Goal: Task Accomplishment & Management: Manage account settings

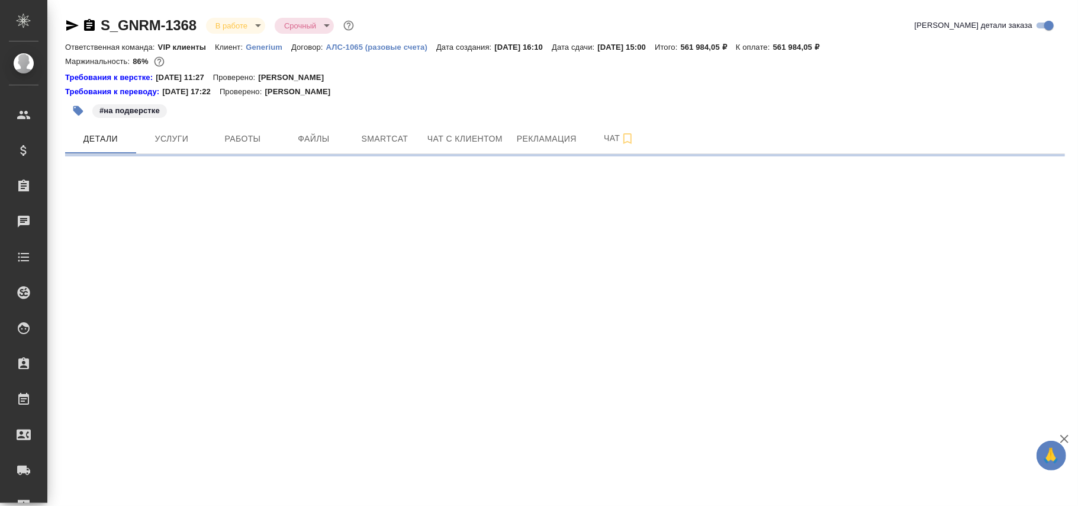
select select "RU"
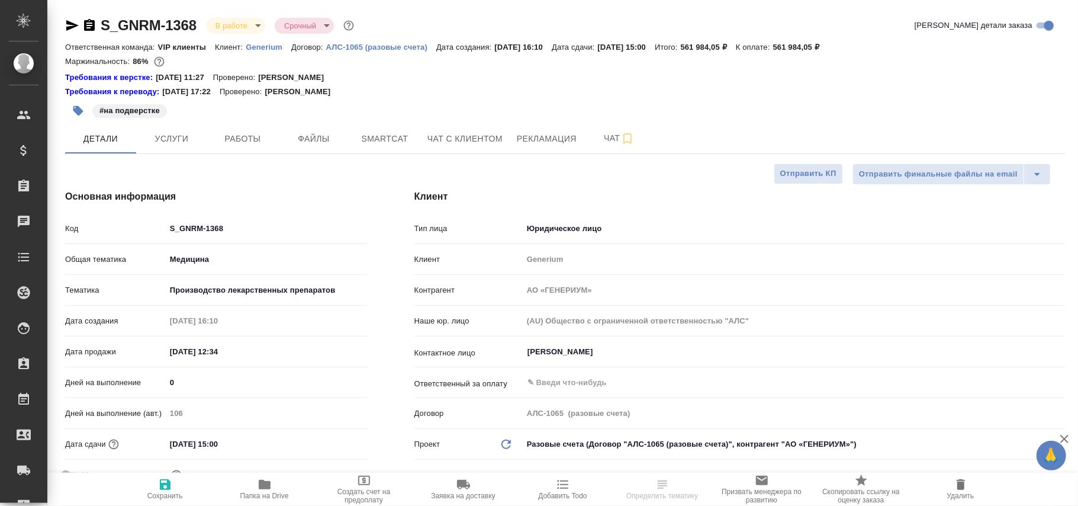
type textarea "x"
type input "[PERSON_NAME]"
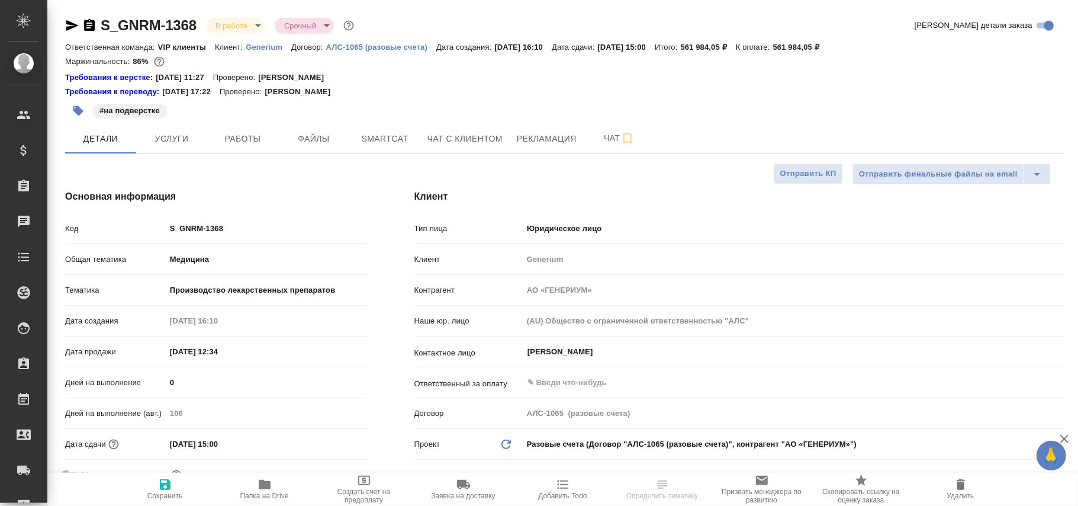
click at [263, 44] on p "Generium" at bounding box center [269, 47] width 46 height 9
type textarea "x"
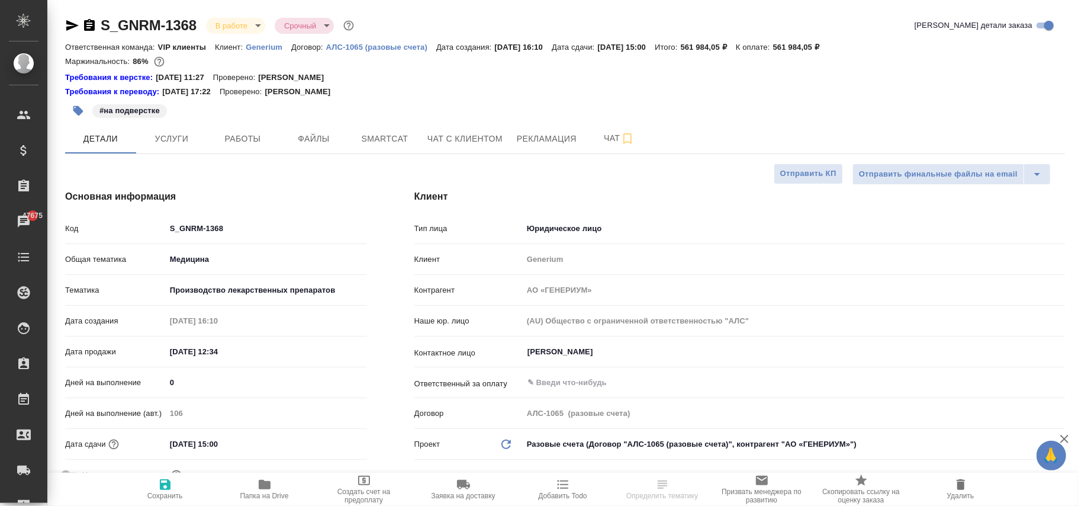
type textarea "x"
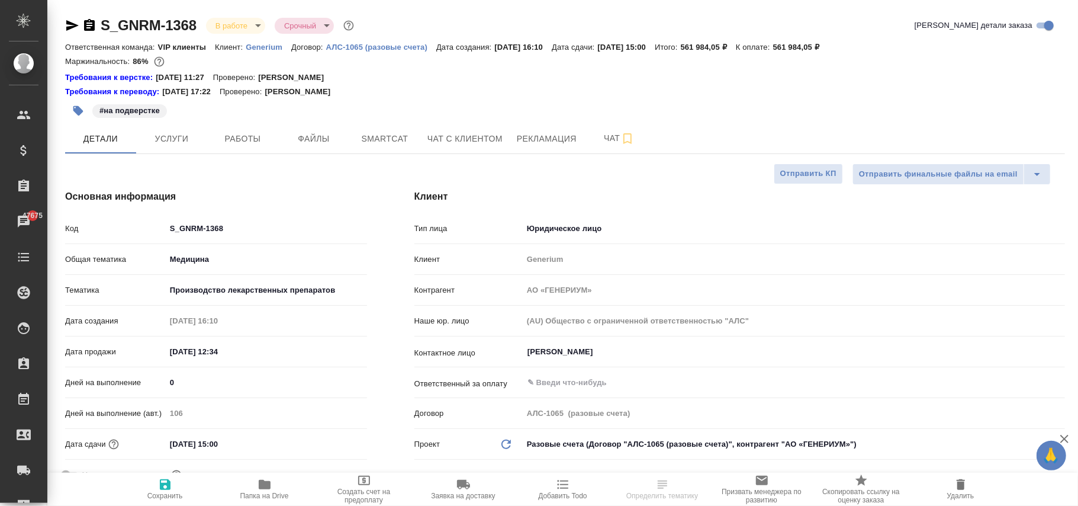
type textarea "x"
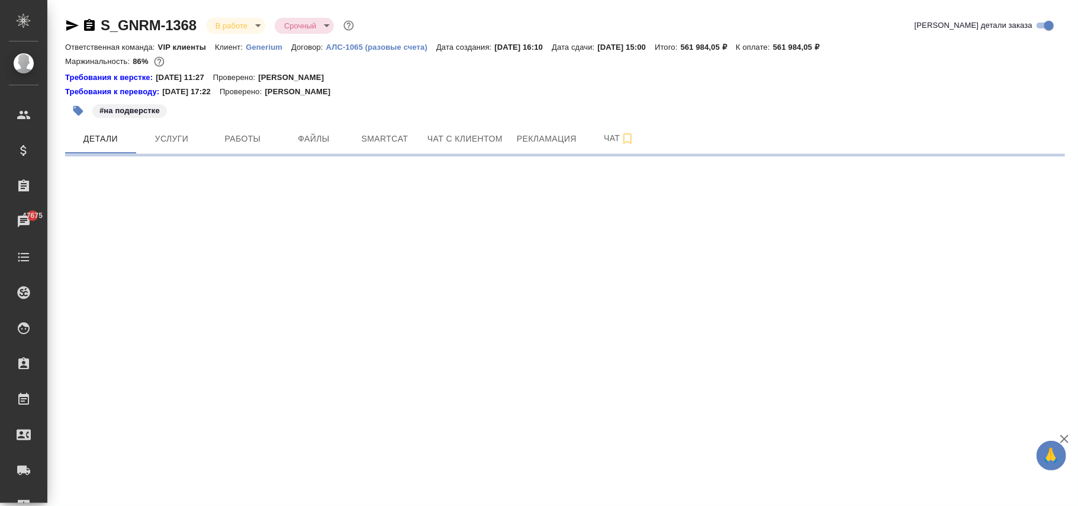
select select "RU"
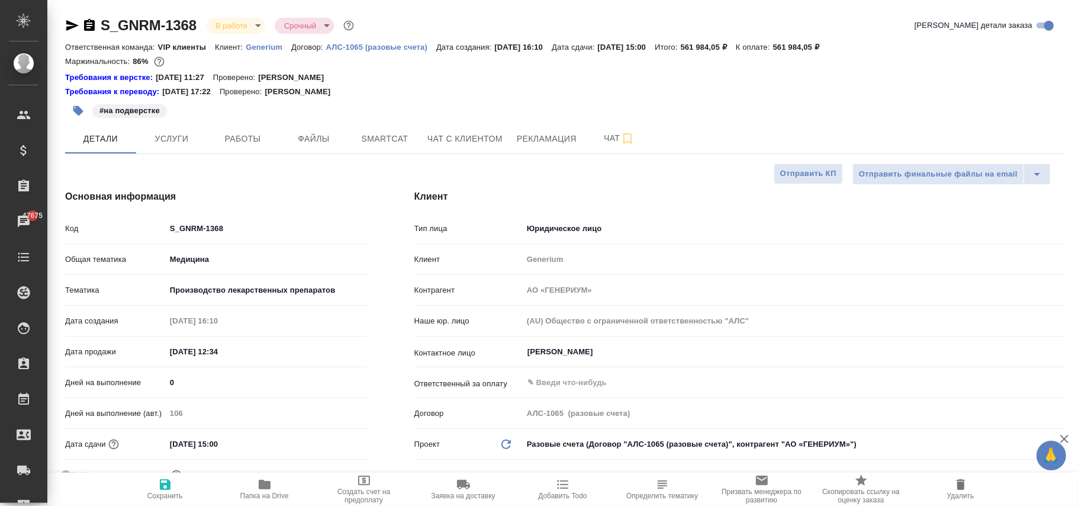
type textarea "x"
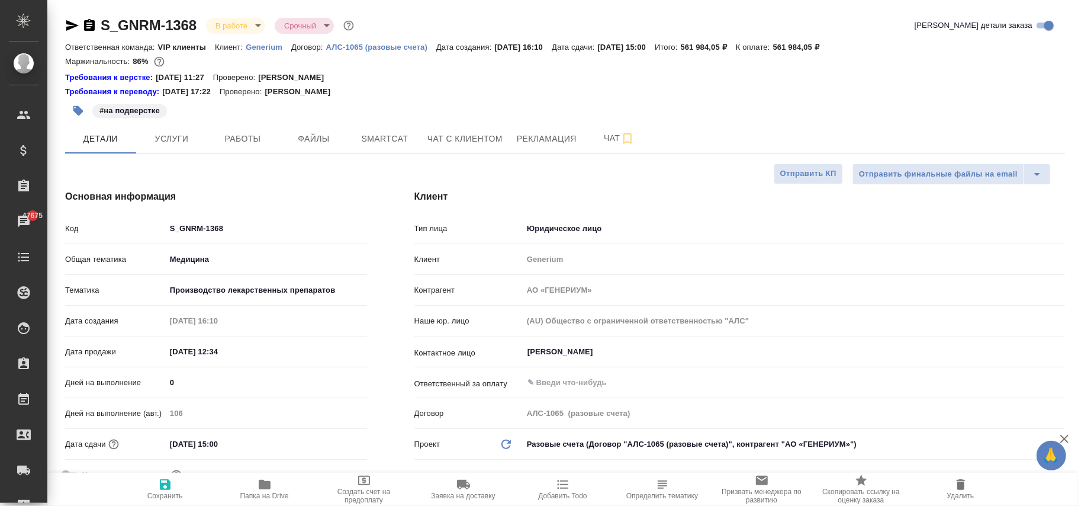
type textarea "x"
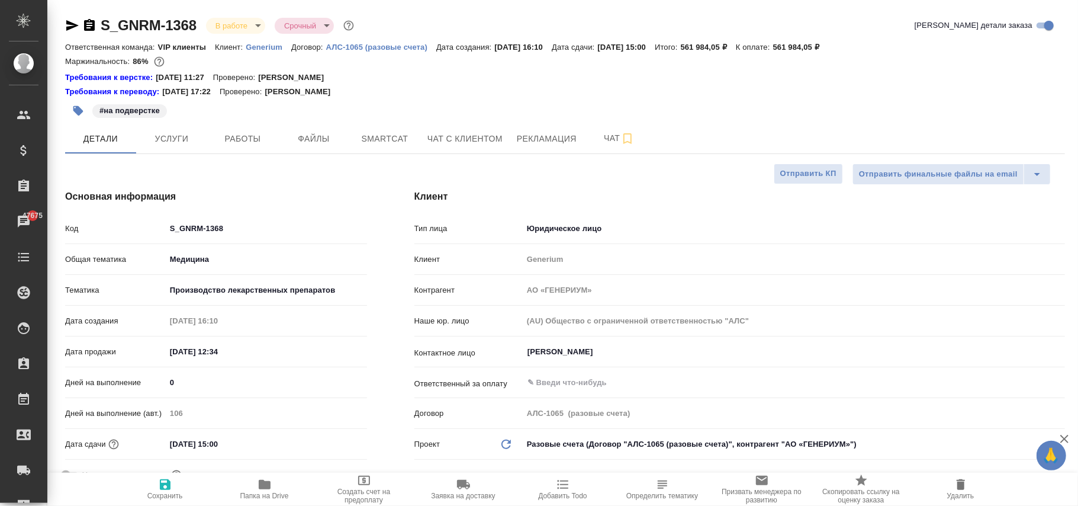
type textarea "x"
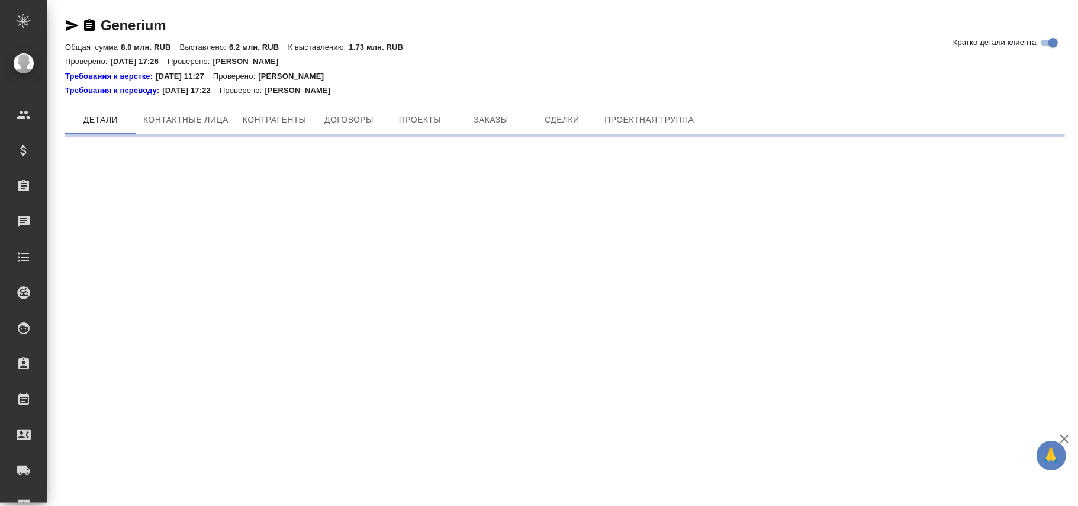
click at [437, 79] on div "Требования к верстке: 24.04.2025 11:27 Проверено: Петрова Валерия" at bounding box center [565, 76] width 1000 height 12
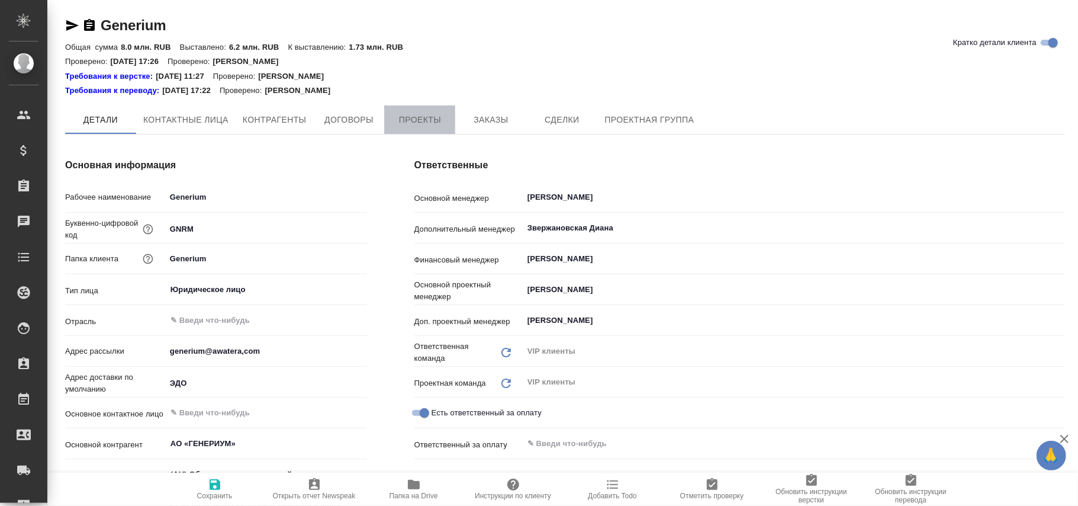
click at [430, 127] on button "Проекты" at bounding box center [419, 119] width 71 height 28
type textarea "x"
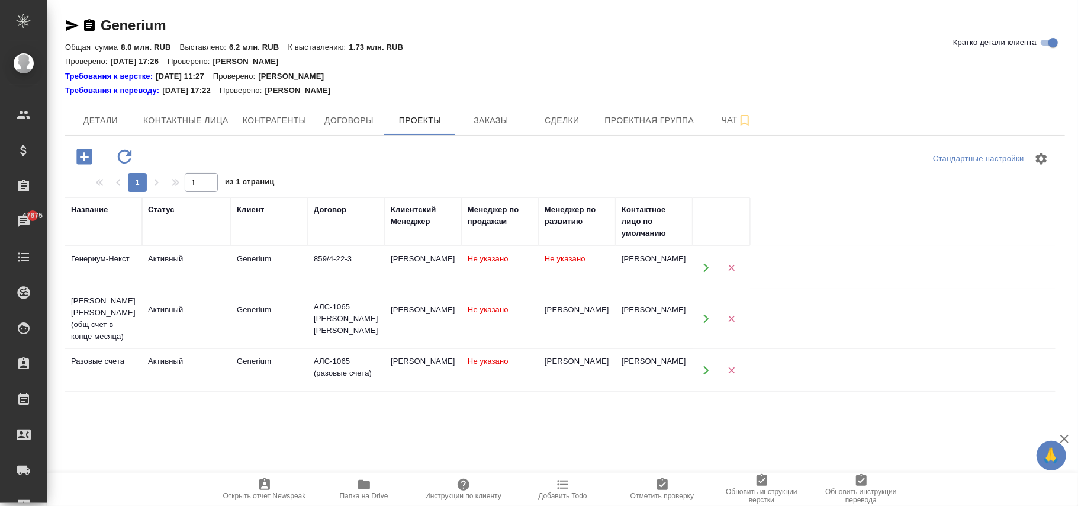
click at [379, 372] on td "АЛС-1065 (разовые счета)" at bounding box center [346, 369] width 77 height 41
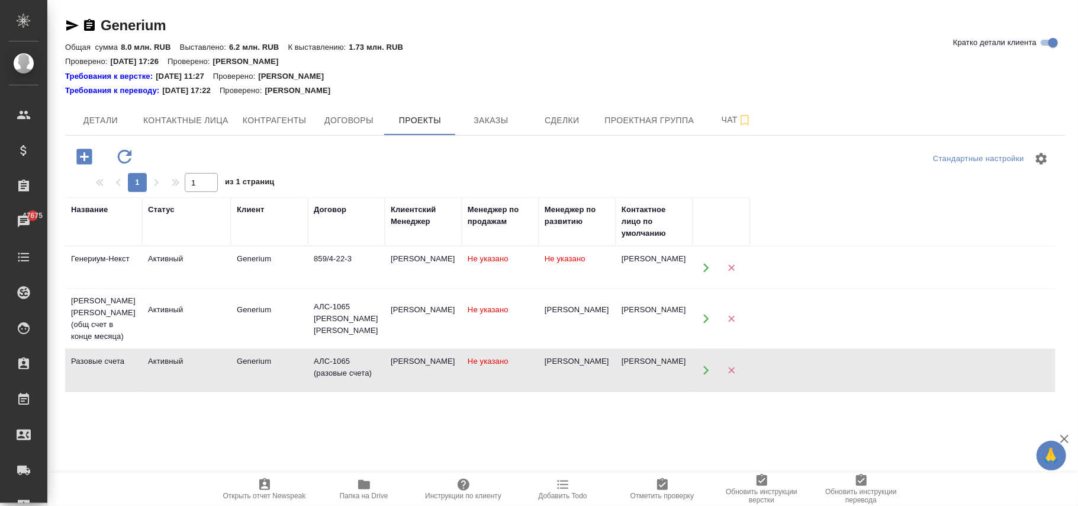
click at [379, 372] on td "АЛС-1065 (разовые счета)" at bounding box center [346, 369] width 77 height 41
click at [484, 329] on td "Не указано" at bounding box center [500, 318] width 77 height 41
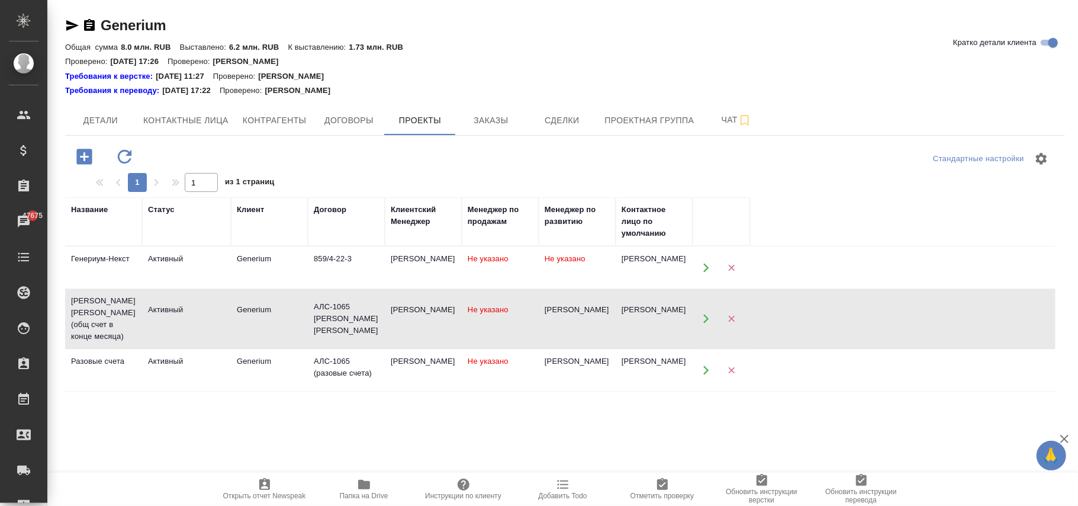
click at [562, 255] on span "Не указано" at bounding box center [565, 258] width 41 height 9
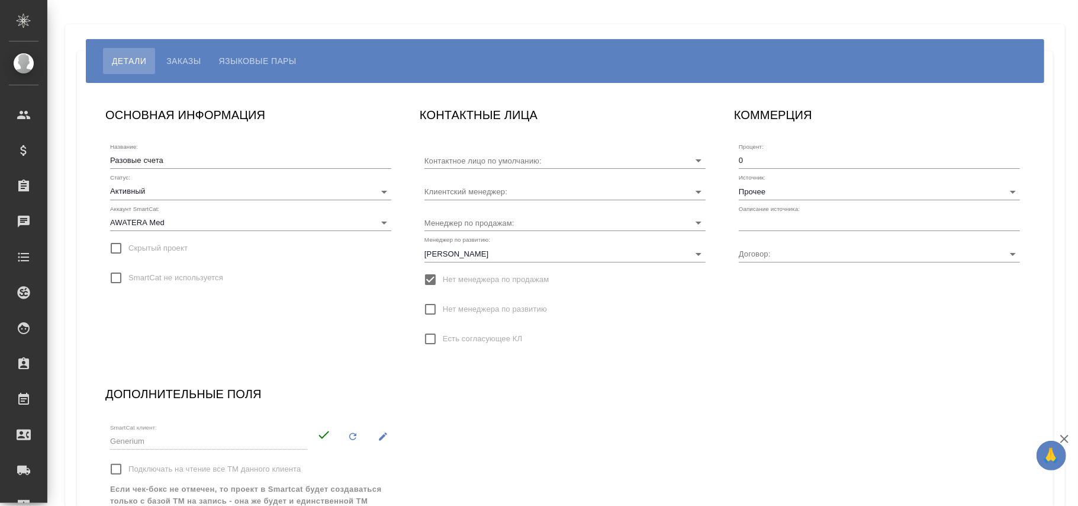
type input "Михалева Ирина"
type input "АЛС-1065 (разовые счета)"
type input "[PERSON_NAME]"
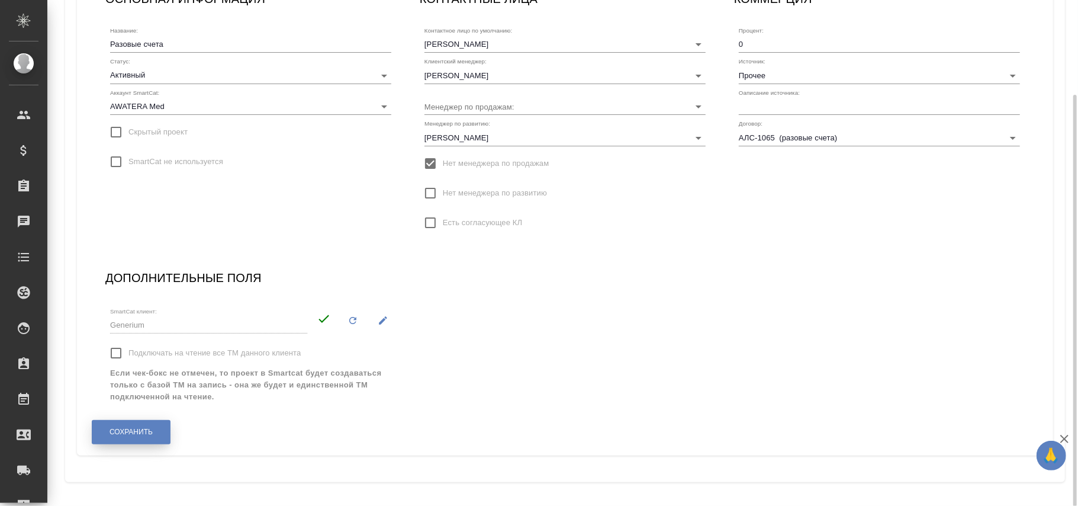
click at [131, 432] on span "Сохранить" at bounding box center [131, 432] width 43 height 10
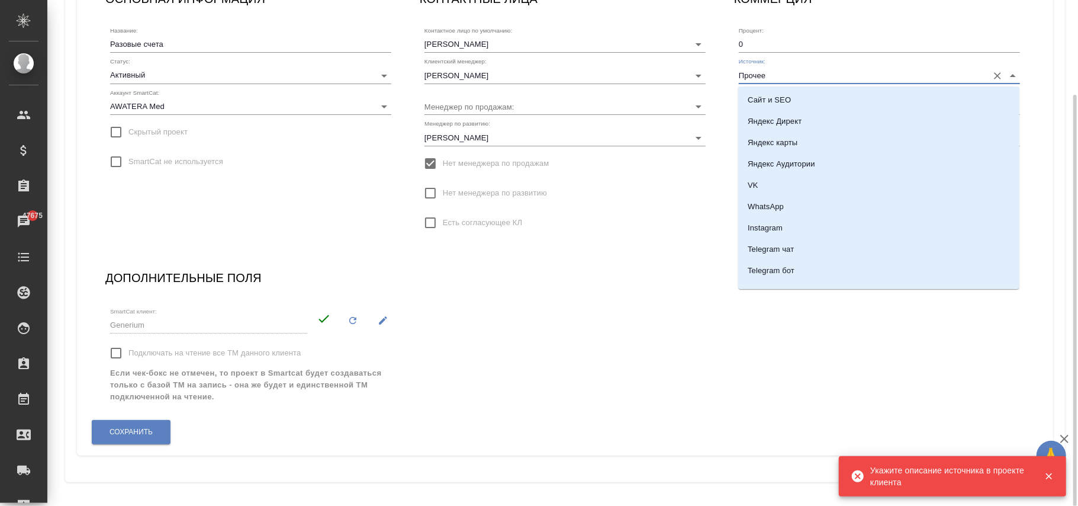
click at [783, 79] on input "Прочее" at bounding box center [860, 75] width 243 height 16
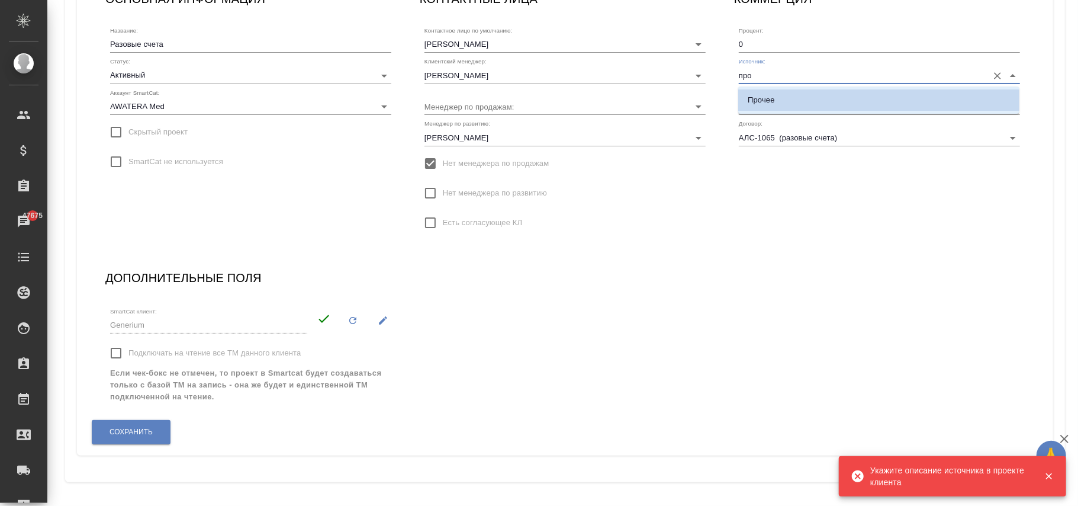
click at [784, 100] on li "Прочее" at bounding box center [878, 99] width 281 height 21
type input "Прочее"
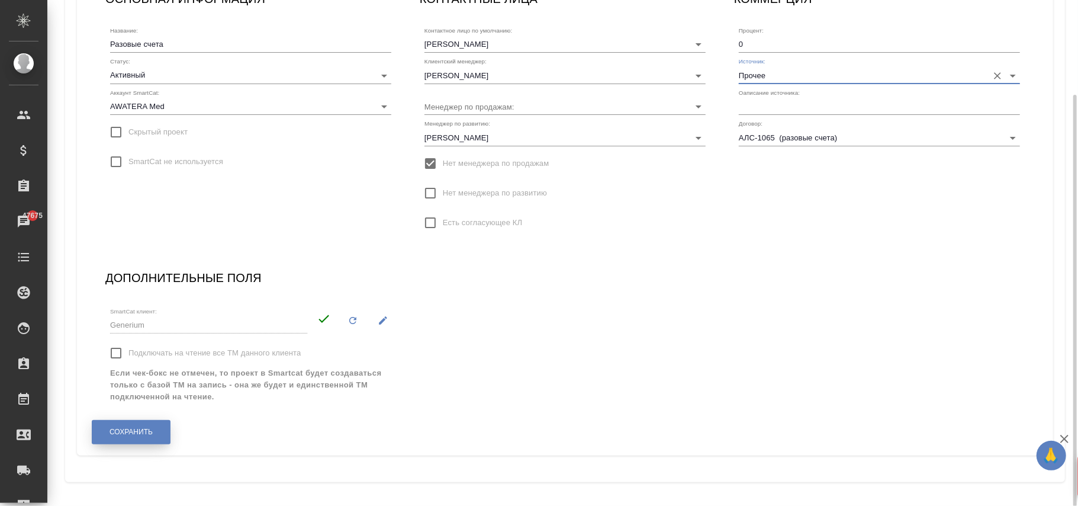
click at [134, 427] on span "Сохранить" at bounding box center [131, 432] width 43 height 10
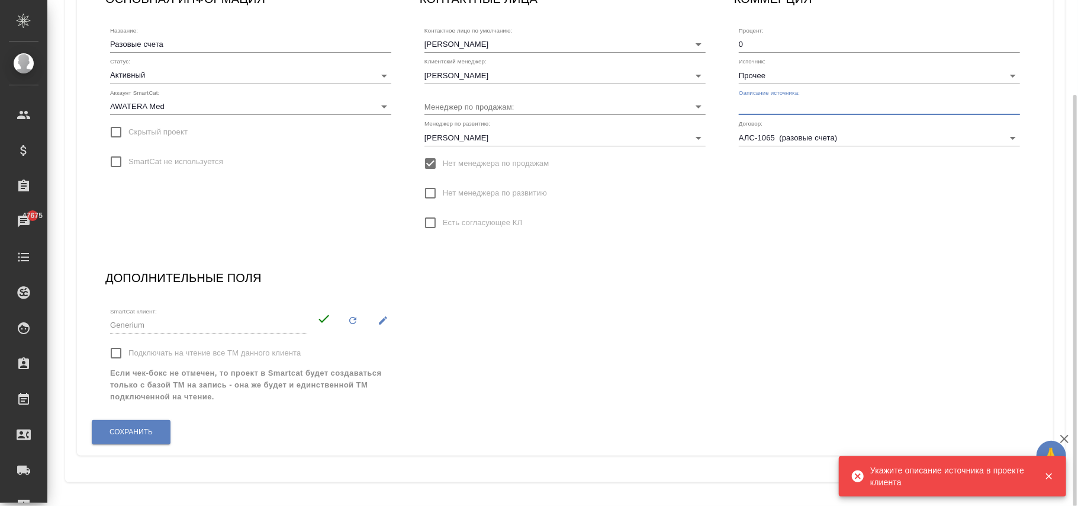
click at [784, 110] on input "text" at bounding box center [879, 106] width 281 height 17
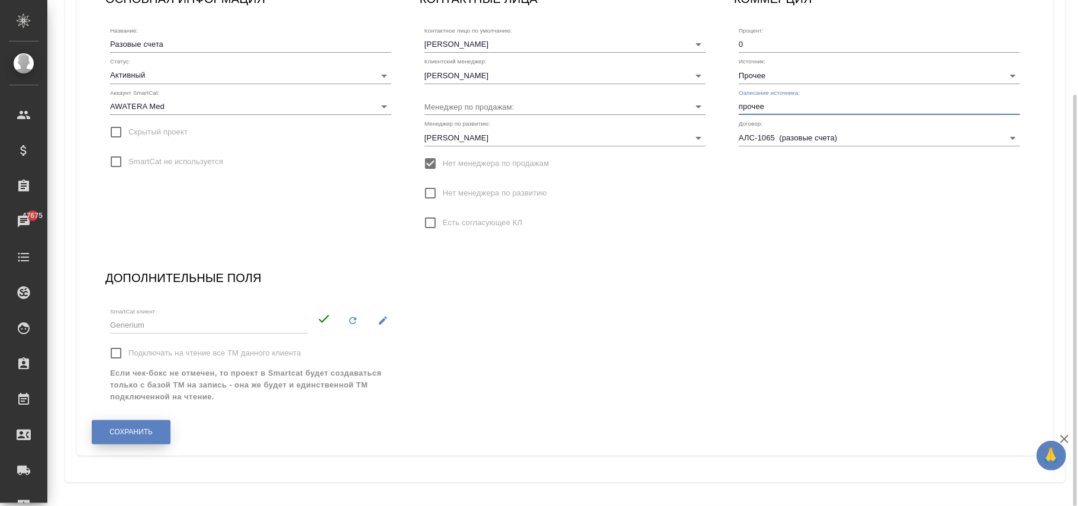
type input "прочее"
drag, startPoint x: 109, startPoint y: 434, endPoint x: 124, endPoint y: 438, distance: 15.9
click at [111, 433] on span "Сохранить" at bounding box center [131, 432] width 43 height 10
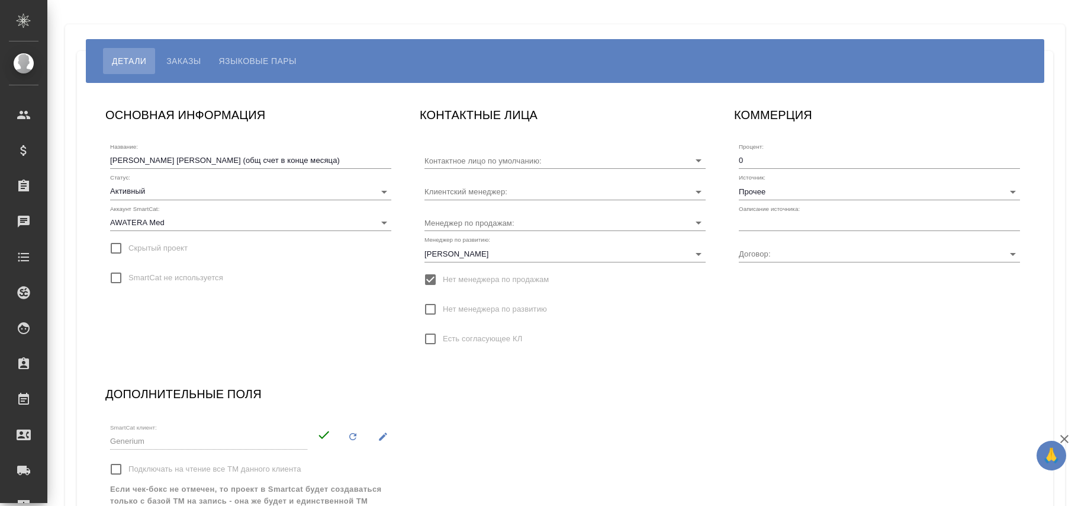
type input "Кондрашова Мария"
type input "АЛС-1065 Кондрашова Тищенко"
type input "[PERSON_NAME]"
click at [762, 228] on input "text" at bounding box center [879, 222] width 281 height 17
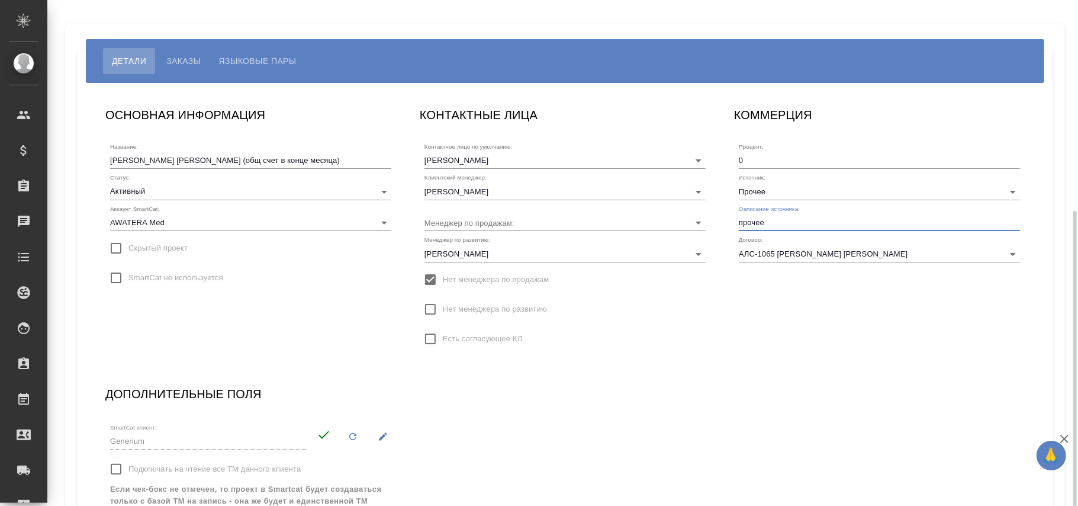
scroll to position [116, 0]
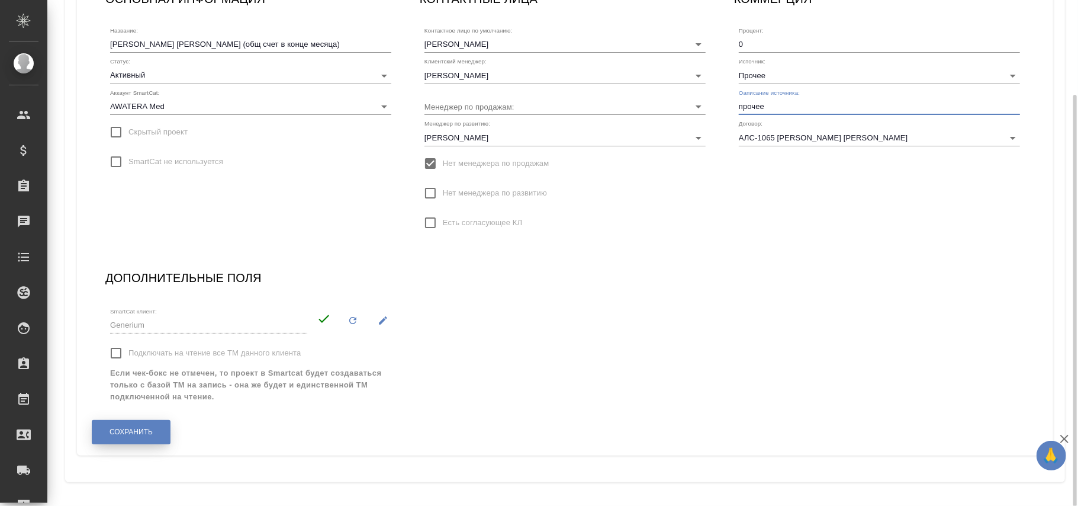
type input "прочее"
drag, startPoint x: 142, startPoint y: 437, endPoint x: 150, endPoint y: 427, distance: 12.6
click at [142, 434] on button "Сохранить" at bounding box center [131, 432] width 79 height 24
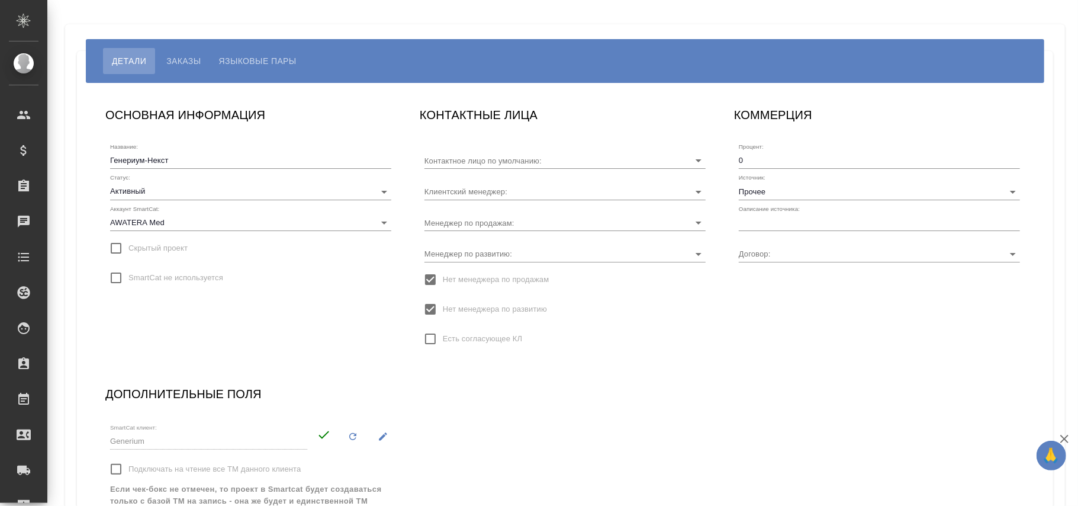
type input "[PERSON_NAME]"
type input "859/4-22-3"
type input "[PERSON_NAME]"
